Goal: Task Accomplishment & Management: Complete application form

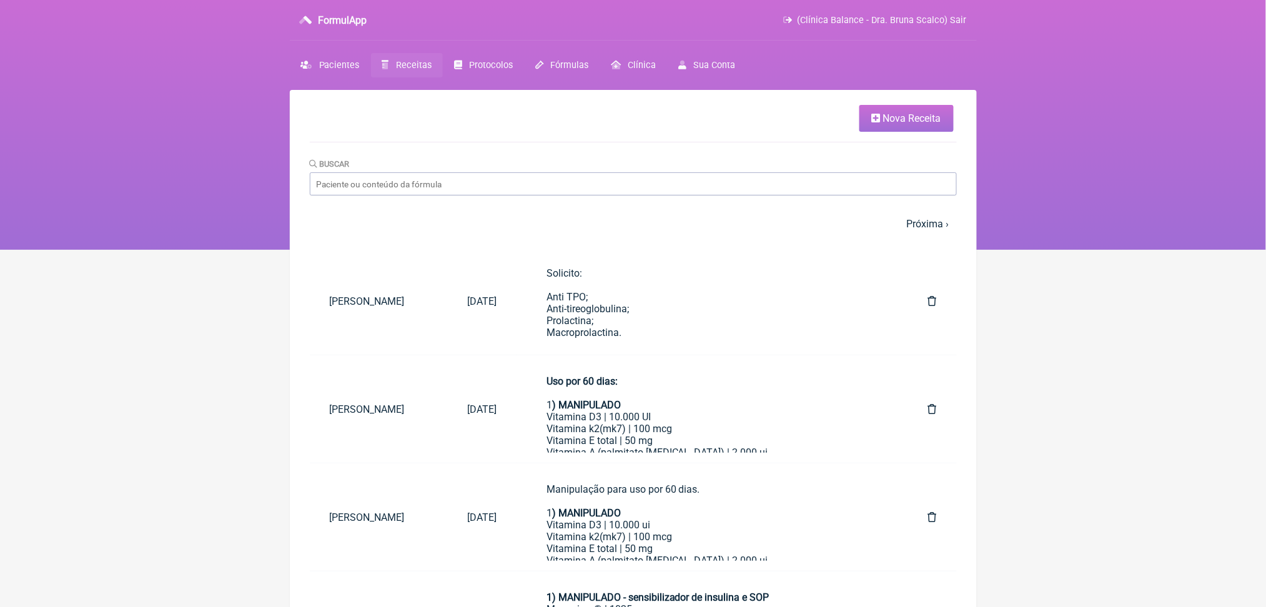
click at [883, 124] on span "Nova Receita" at bounding box center [912, 118] width 58 height 12
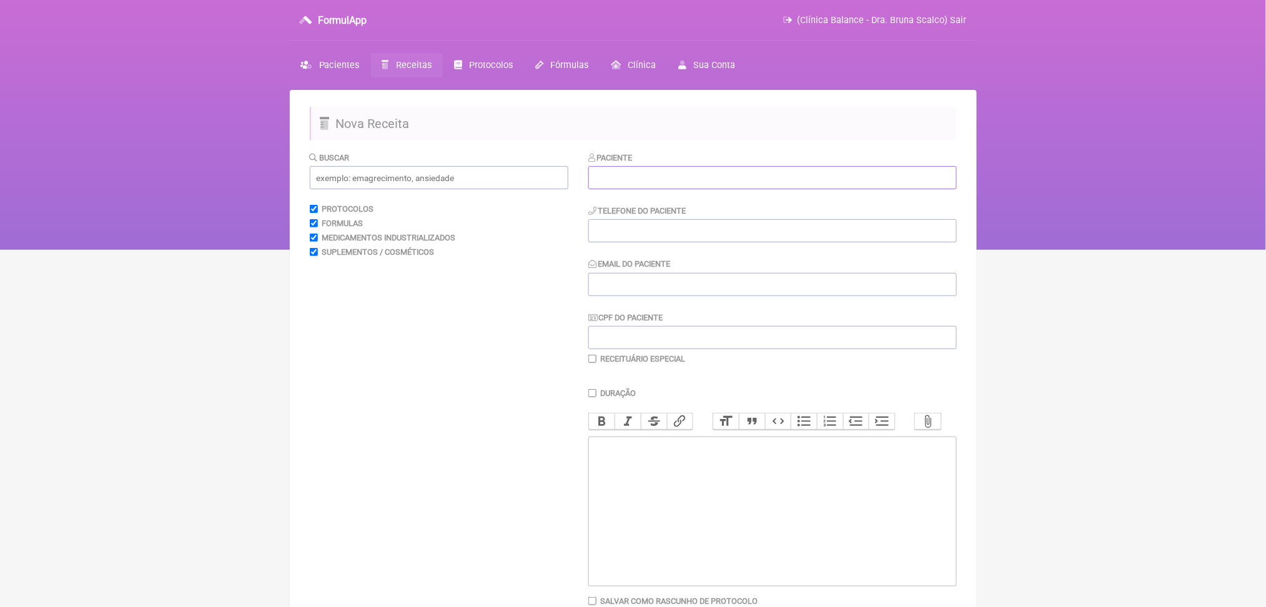
click at [660, 189] on input "text" at bounding box center [772, 177] width 368 height 23
type input "a"
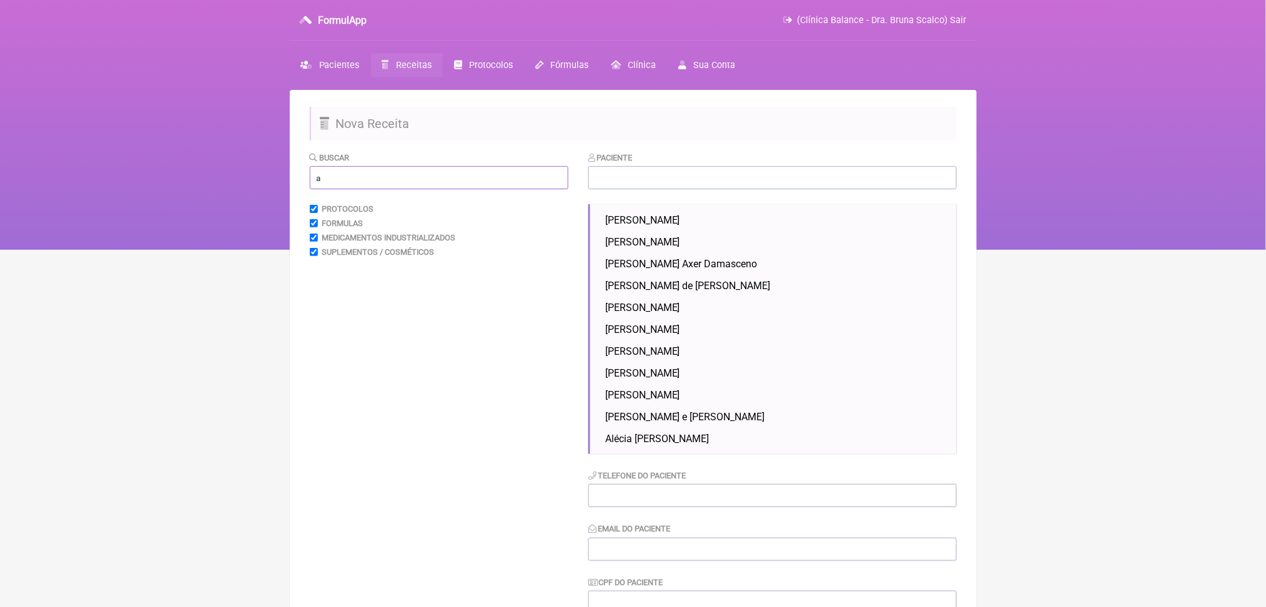
click at [395, 189] on input "a" at bounding box center [439, 177] width 259 height 23
type input "a"
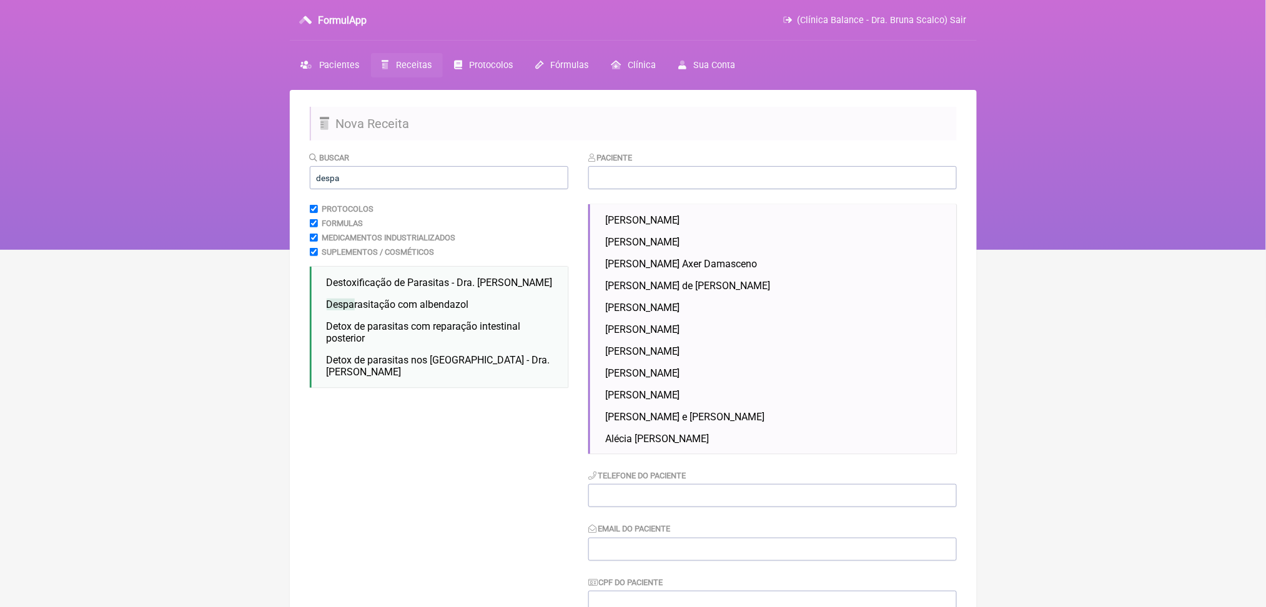
click at [209, 250] on html "FormulApp (Clínica Balance - Dra. Bruna Scalco) Sair [GEOGRAPHIC_DATA] Receitas…" at bounding box center [633, 125] width 1266 height 250
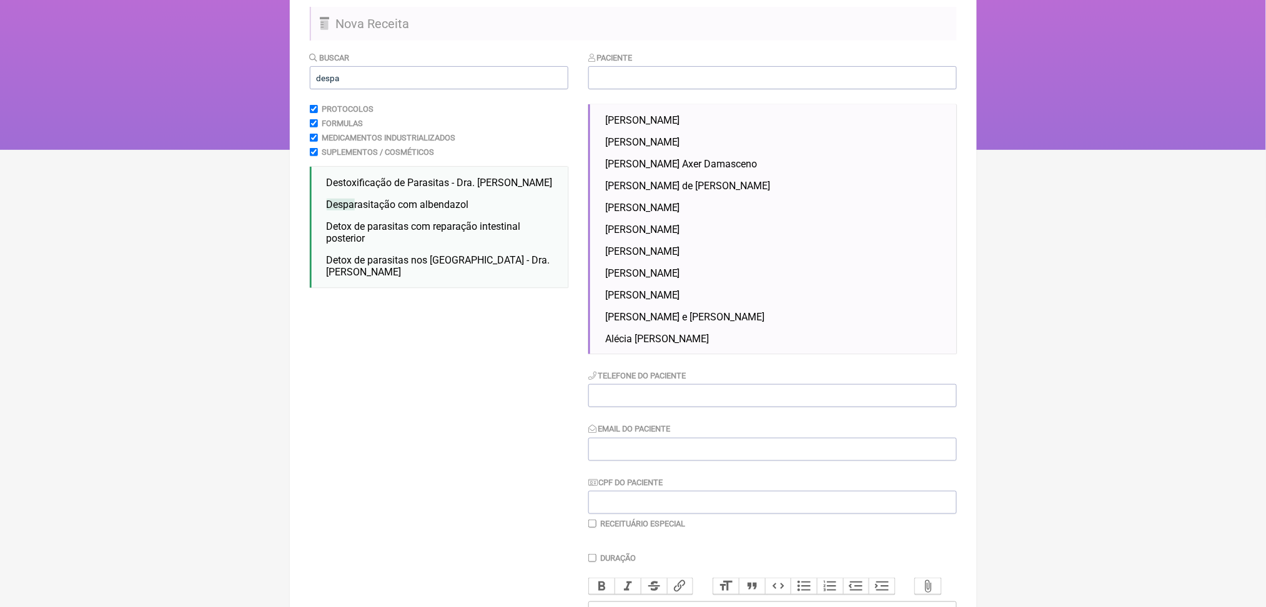
scroll to position [133, 0]
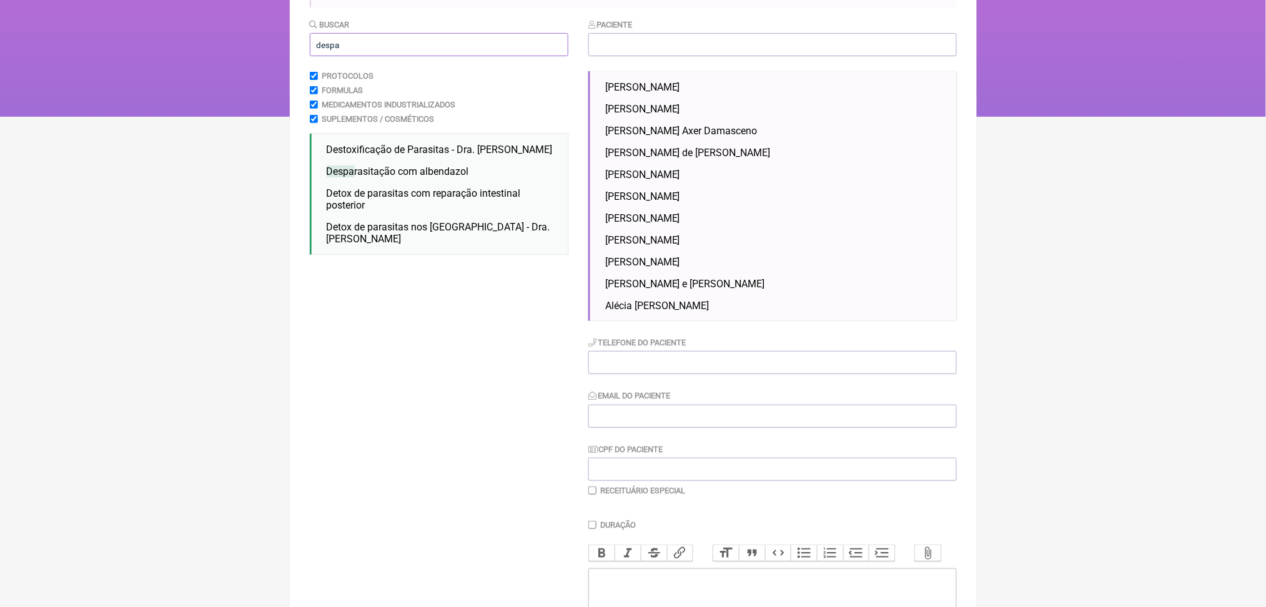
click at [345, 56] on input "despa" at bounding box center [439, 44] width 259 height 23
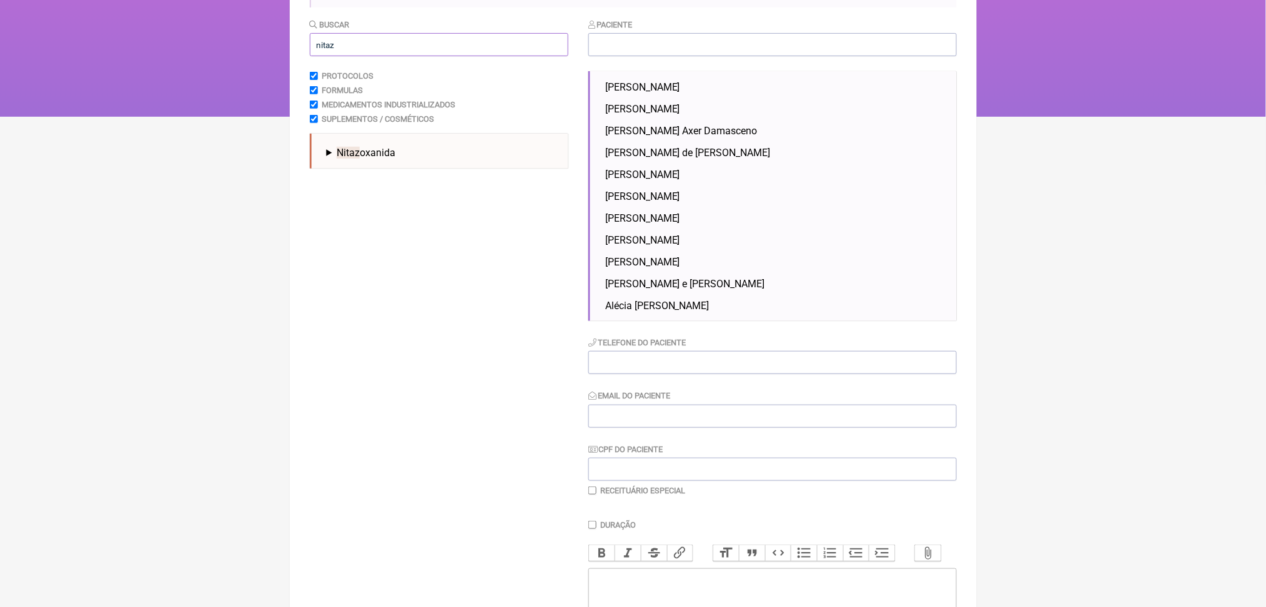
type input "nitaz"
